Goal: Find specific page/section: Find specific page/section

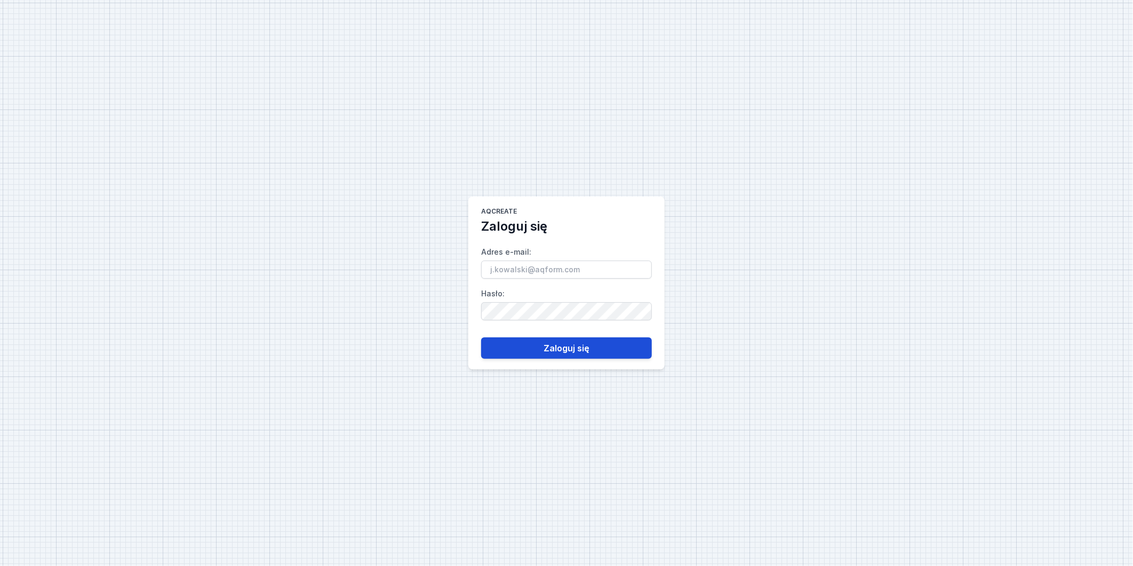
type input "[PERSON_NAME][EMAIL_ADDRESS][DOMAIN_NAME]"
click at [539, 348] on button "Zaloguj się" at bounding box center [566, 347] width 171 height 21
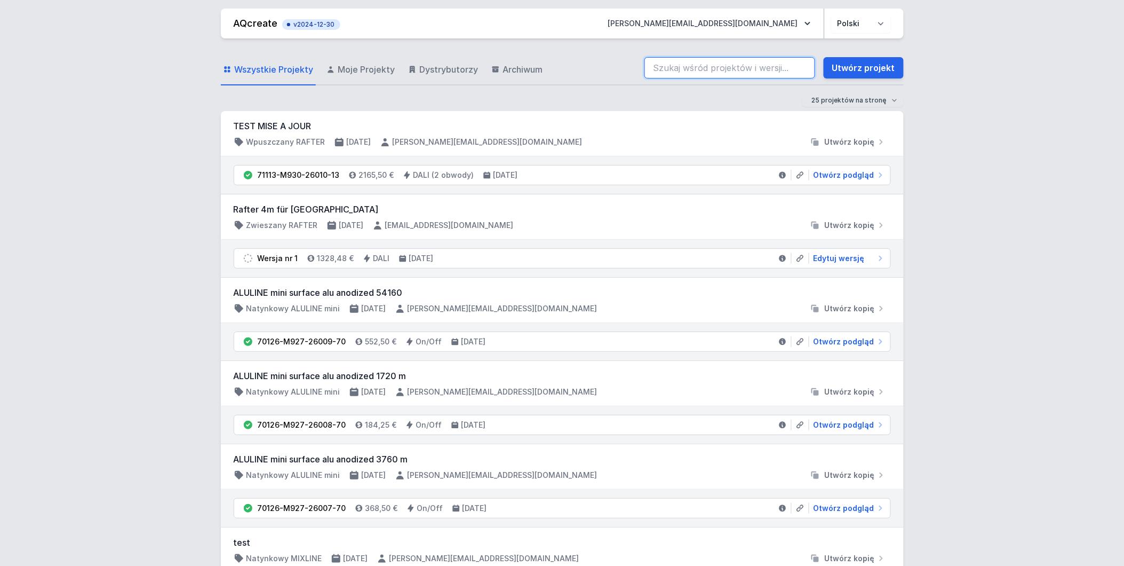
click at [685, 66] on input "search" at bounding box center [729, 67] width 171 height 21
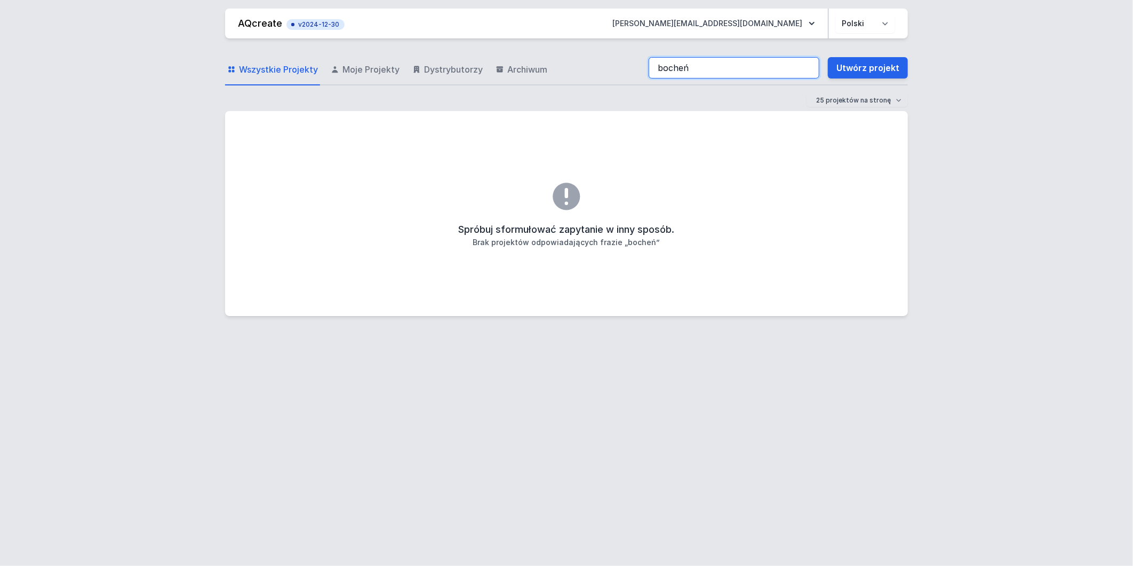
click at [737, 65] on input "bocheń" at bounding box center [734, 67] width 171 height 21
type input "[PERSON_NAME]"
